Goal: Information Seeking & Learning: Learn about a topic

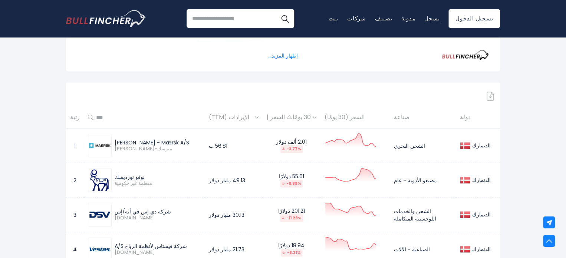
click at [473, 176] on div "الدنمارك" at bounding box center [478, 180] width 36 height 10
click at [440, 183] on td "مصنعو الأدوية - عام" at bounding box center [423, 180] width 66 height 34
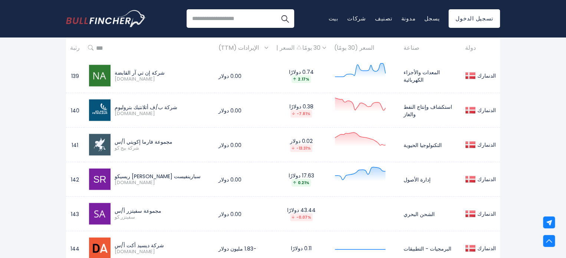
scroll to position [5110, 0]
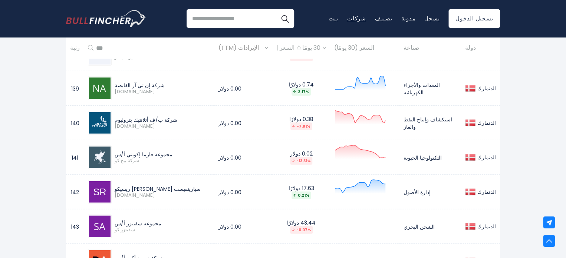
click at [366, 19] on font "شركات" at bounding box center [356, 18] width 19 height 8
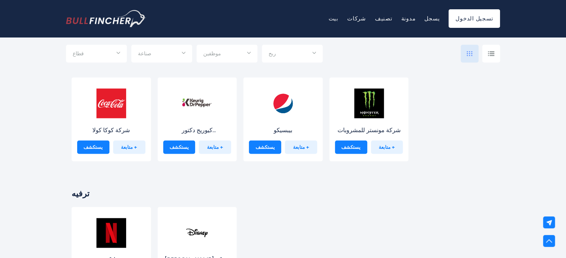
scroll to position [1964, 0]
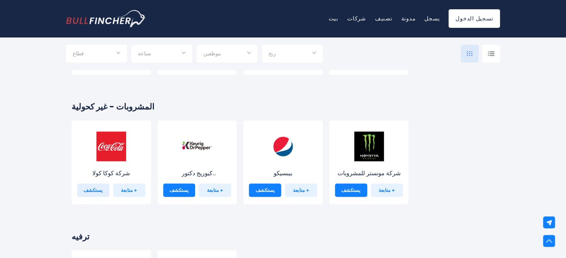
click at [97, 187] on font "يستكشف" at bounding box center [92, 189] width 19 height 7
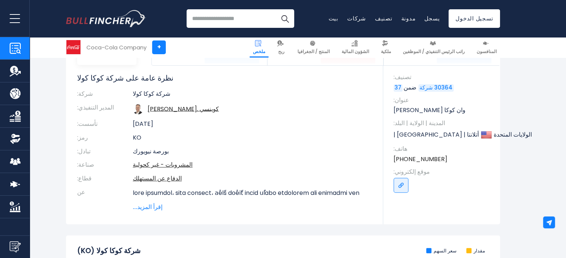
scroll to position [111, 0]
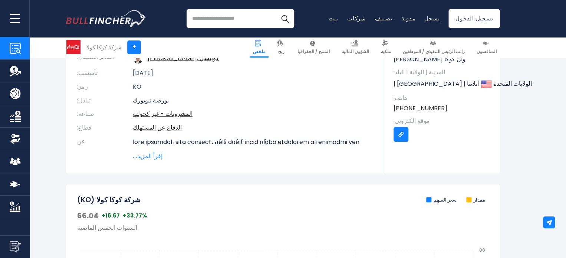
click at [400, 139] on link "انتقل إلى الرابط" at bounding box center [400, 134] width 15 height 15
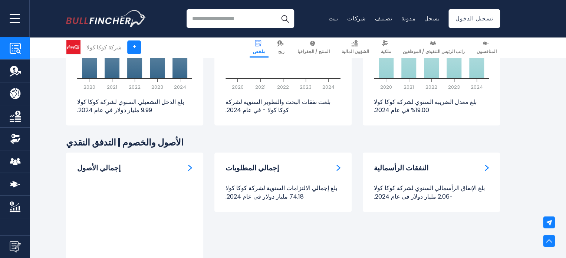
scroll to position [1223, 0]
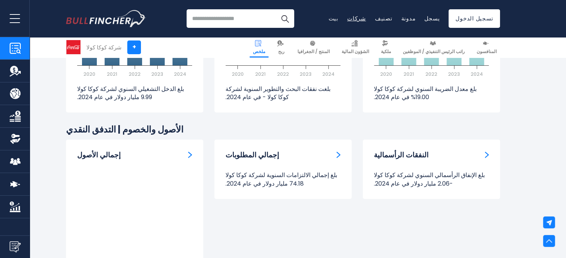
click at [366, 21] on font "شركات" at bounding box center [356, 18] width 19 height 8
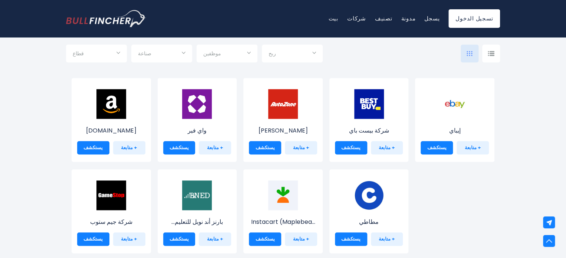
scroll to position [296, 0]
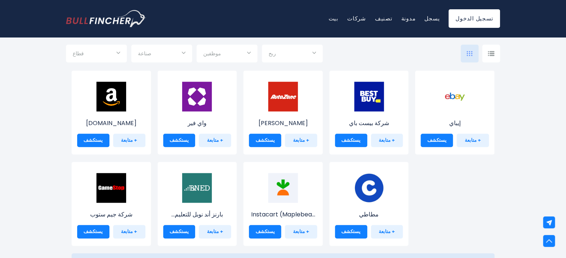
click at [182, 50] on input "اختيار" at bounding box center [161, 53] width 47 height 13
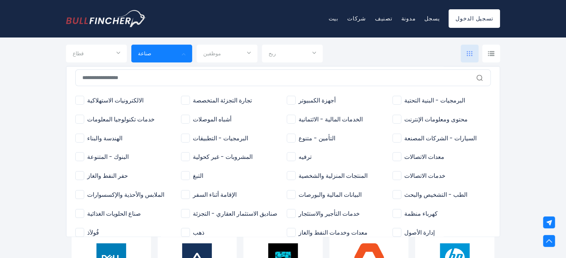
scroll to position [0, 0]
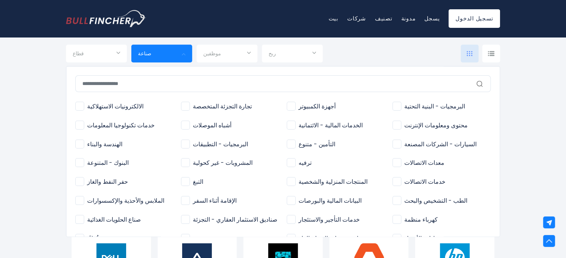
click at [181, 166] on span "المشروبات - غير كحولية" at bounding box center [217, 163] width 72 height 8
type input "**********"
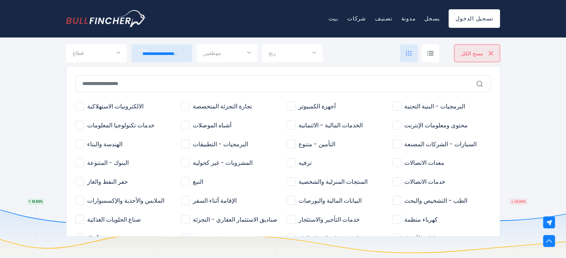
scroll to position [712, 0]
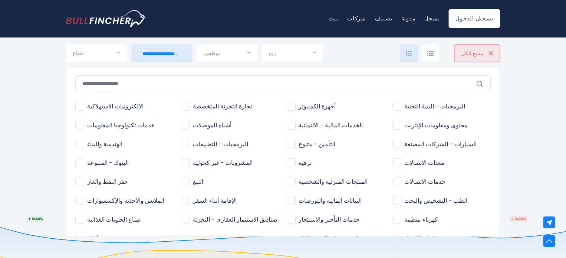
click at [117, 53] on div at bounding box center [283, 129] width 566 height 258
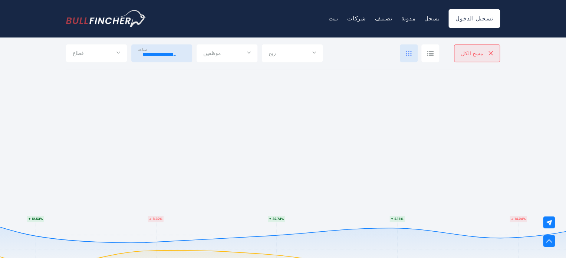
click at [120, 50] on div "قطاع" at bounding box center [96, 53] width 61 height 18
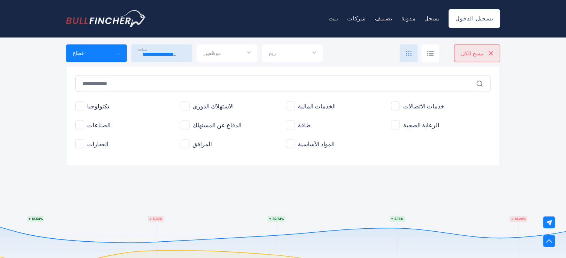
drag, startPoint x: 149, startPoint y: 182, endPoint x: 145, endPoint y: 185, distance: 5.6
click at [149, 182] on div at bounding box center [283, 129] width 566 height 258
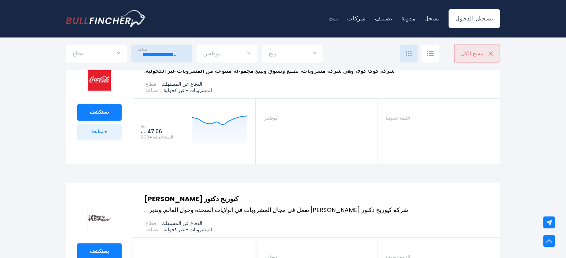
scroll to position [268, 0]
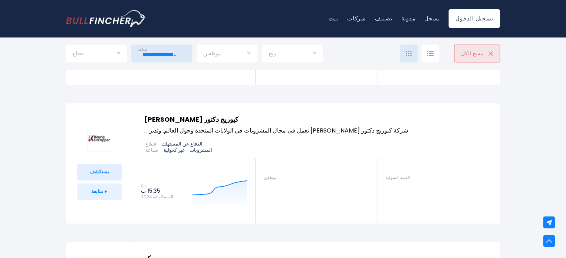
click at [115, 165] on link "يستكشف" at bounding box center [99, 171] width 44 height 17
